Goal: Navigation & Orientation: Find specific page/section

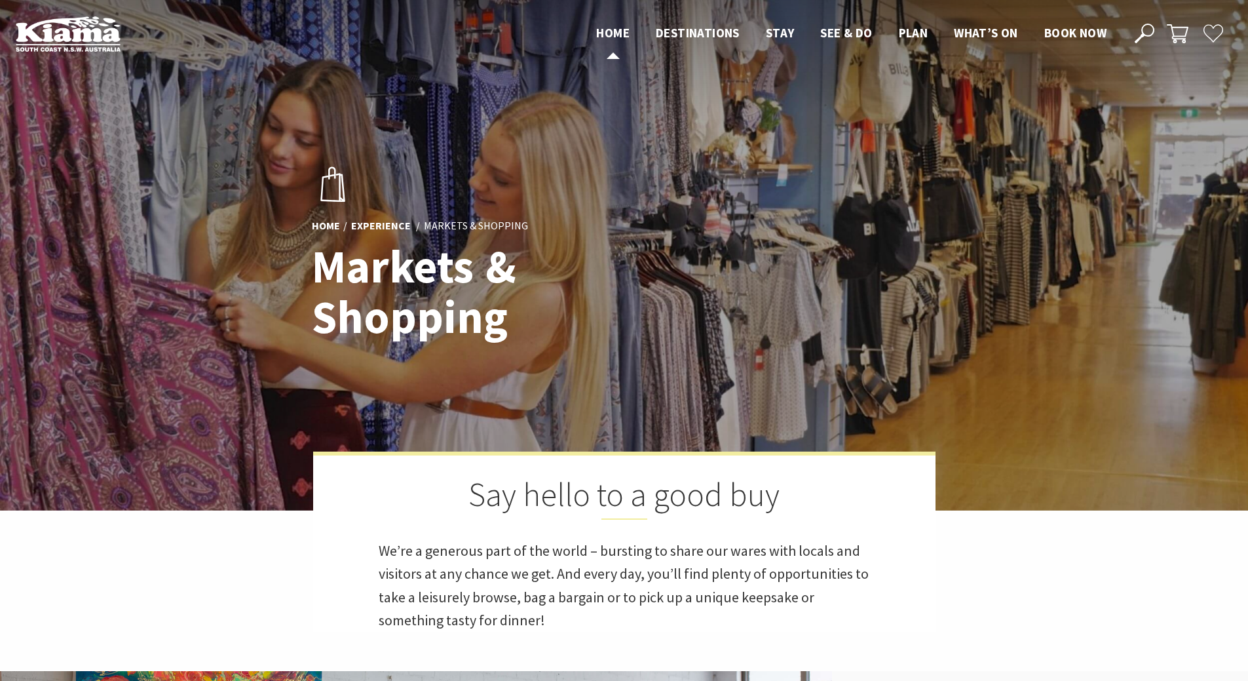
click at [616, 36] on span "Home" at bounding box center [612, 33] width 33 height 16
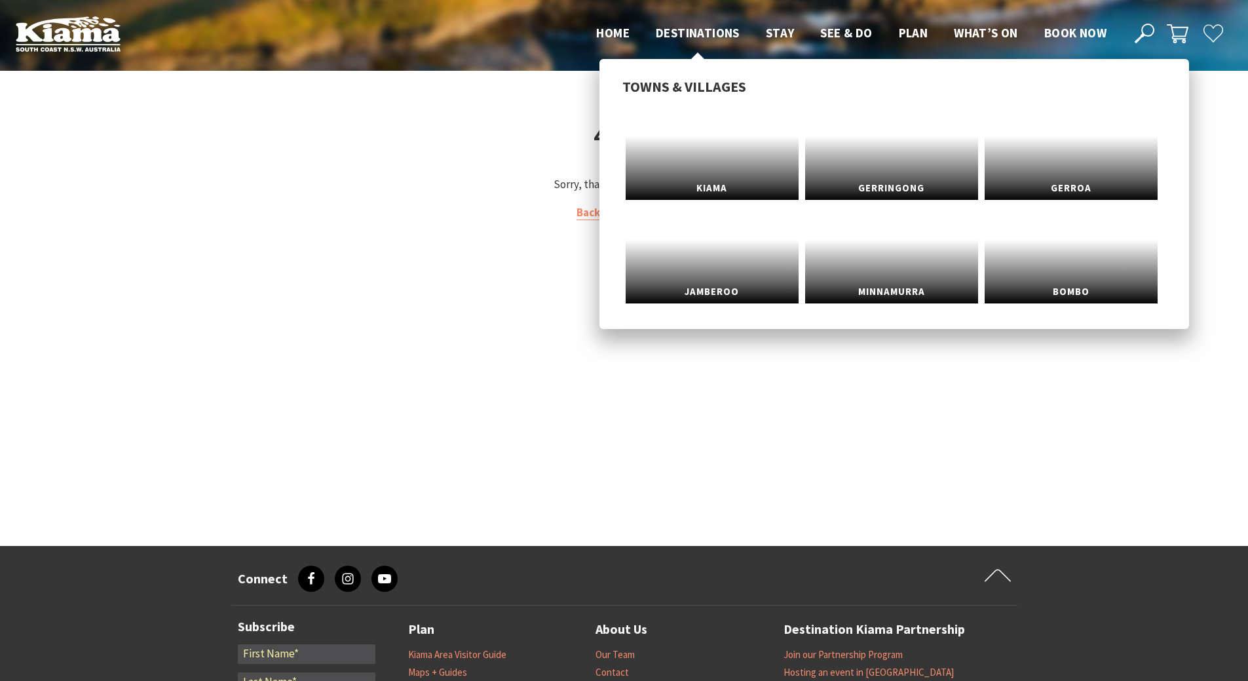
click at [737, 40] on span "Destinations" at bounding box center [698, 33] width 84 height 16
